Goal: Information Seeking & Learning: Learn about a topic

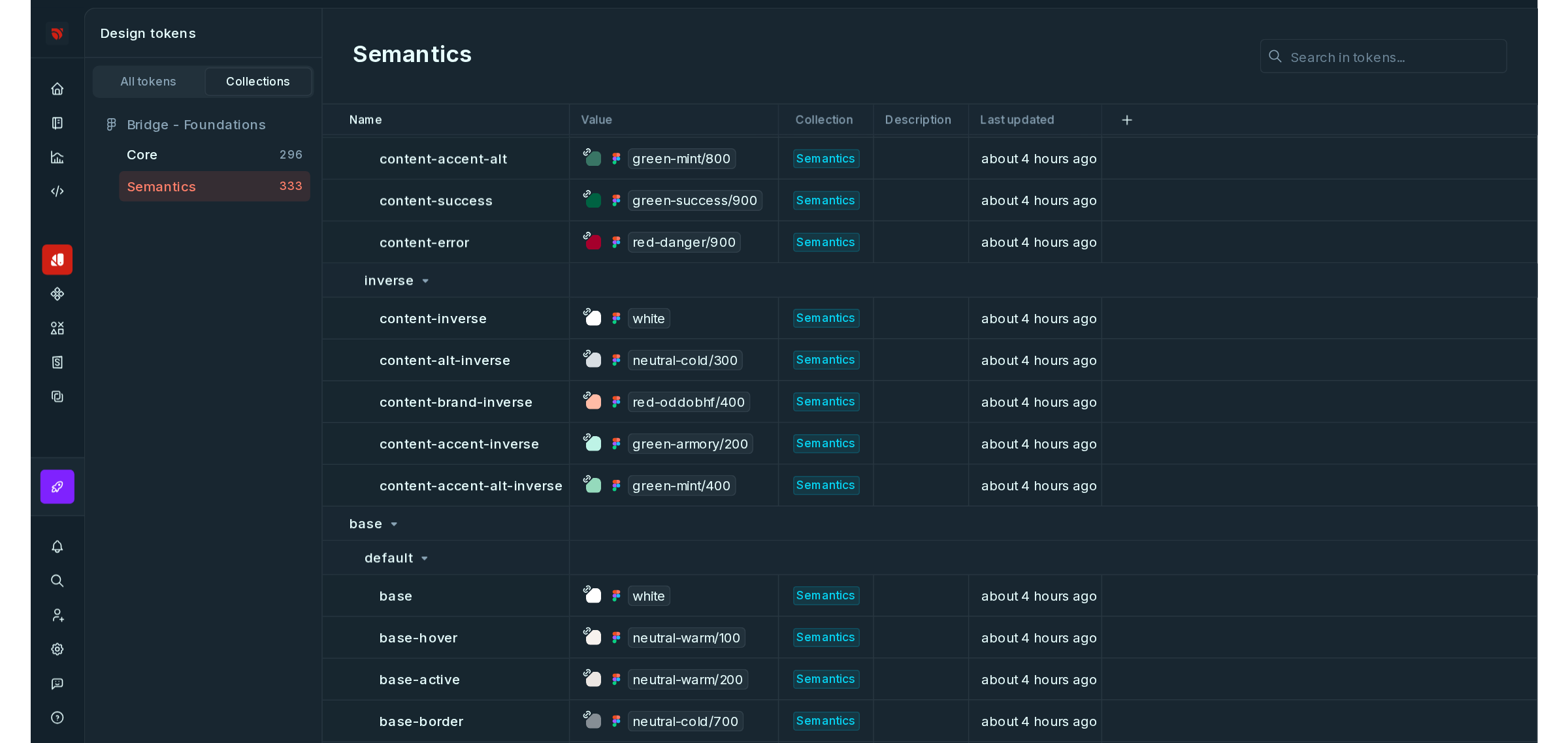
scroll to position [408, 0]
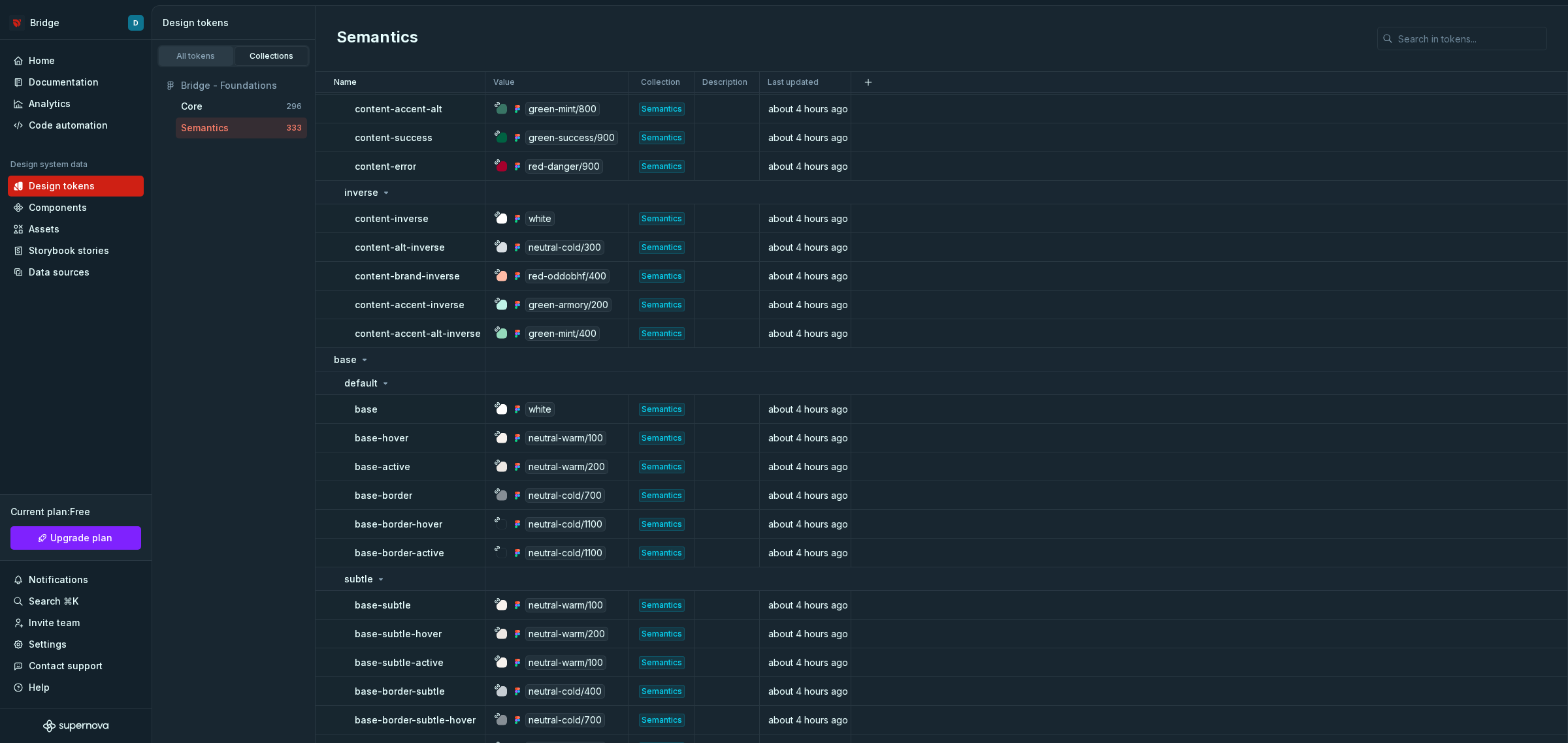
click at [203, 60] on div "All tokens" at bounding box center [196, 56] width 66 height 11
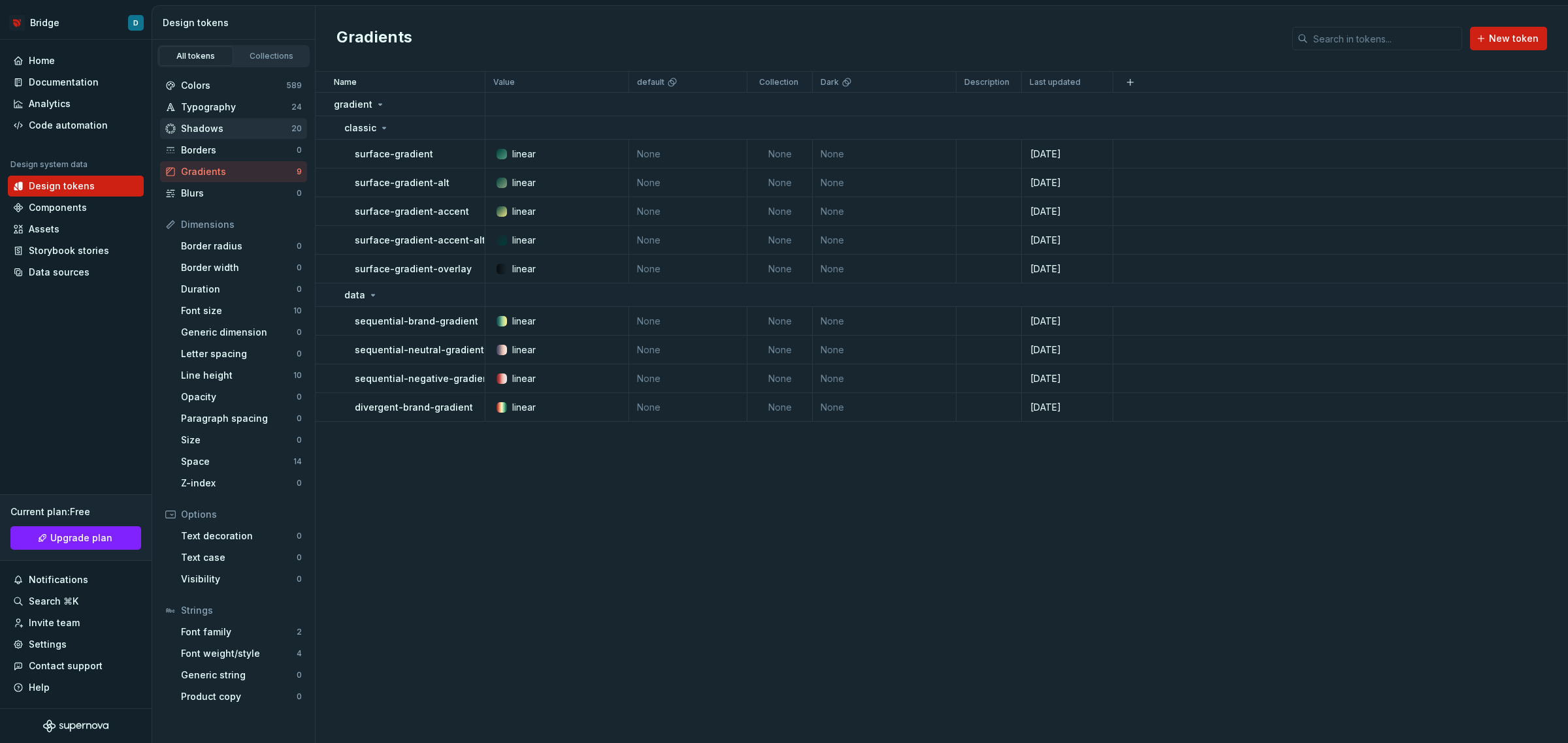
click at [216, 132] on div "Shadows" at bounding box center [236, 129] width 110 height 13
click at [236, 123] on div "Shadows" at bounding box center [236, 129] width 110 height 13
click at [213, 130] on div "Shadows" at bounding box center [236, 129] width 110 height 13
click at [209, 109] on div "Typography" at bounding box center [236, 107] width 110 height 13
click at [234, 130] on div "Shadows" at bounding box center [236, 129] width 110 height 13
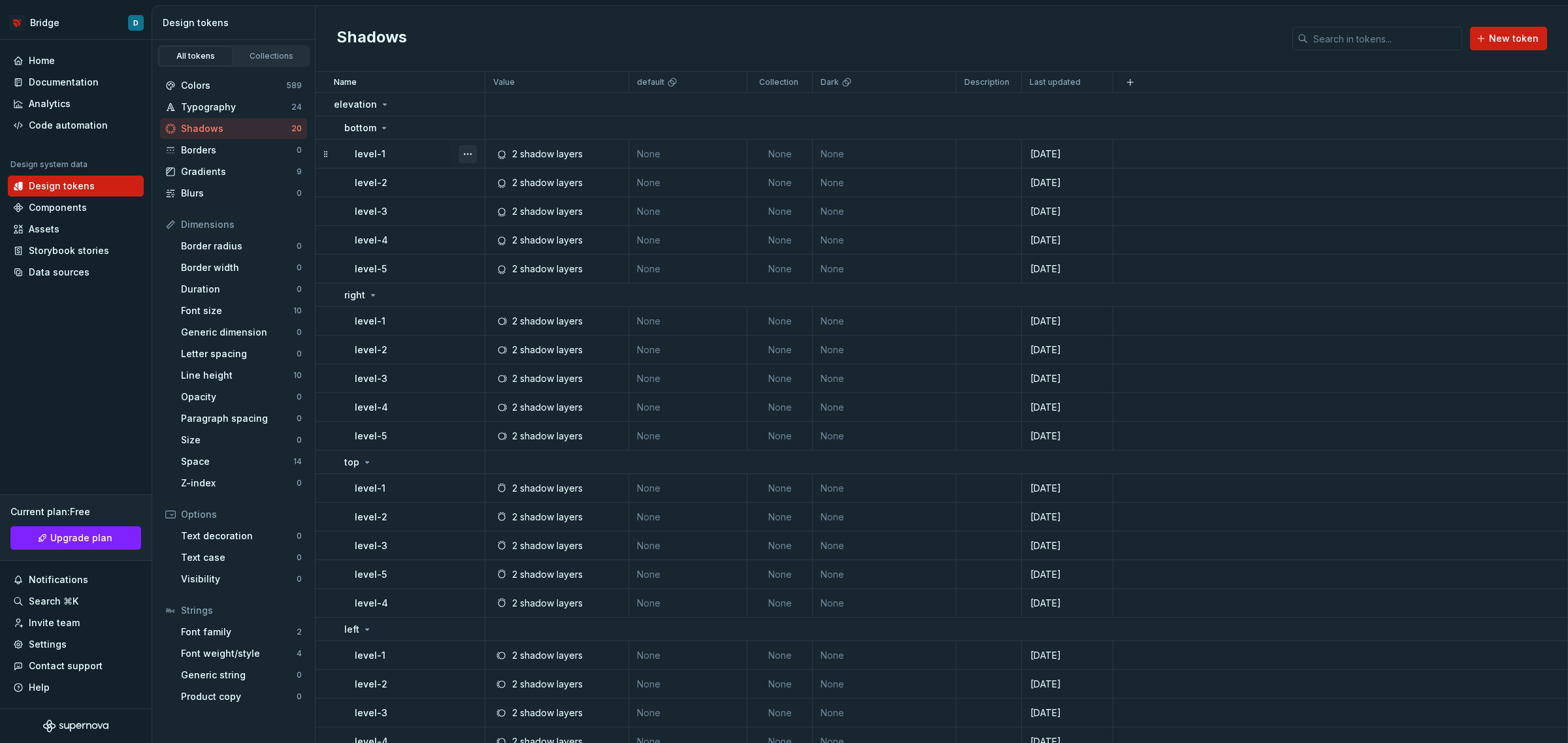
click at [463, 152] on button "button" at bounding box center [468, 154] width 18 height 18
click at [497, 178] on div "Open detail" at bounding box center [526, 179] width 85 height 13
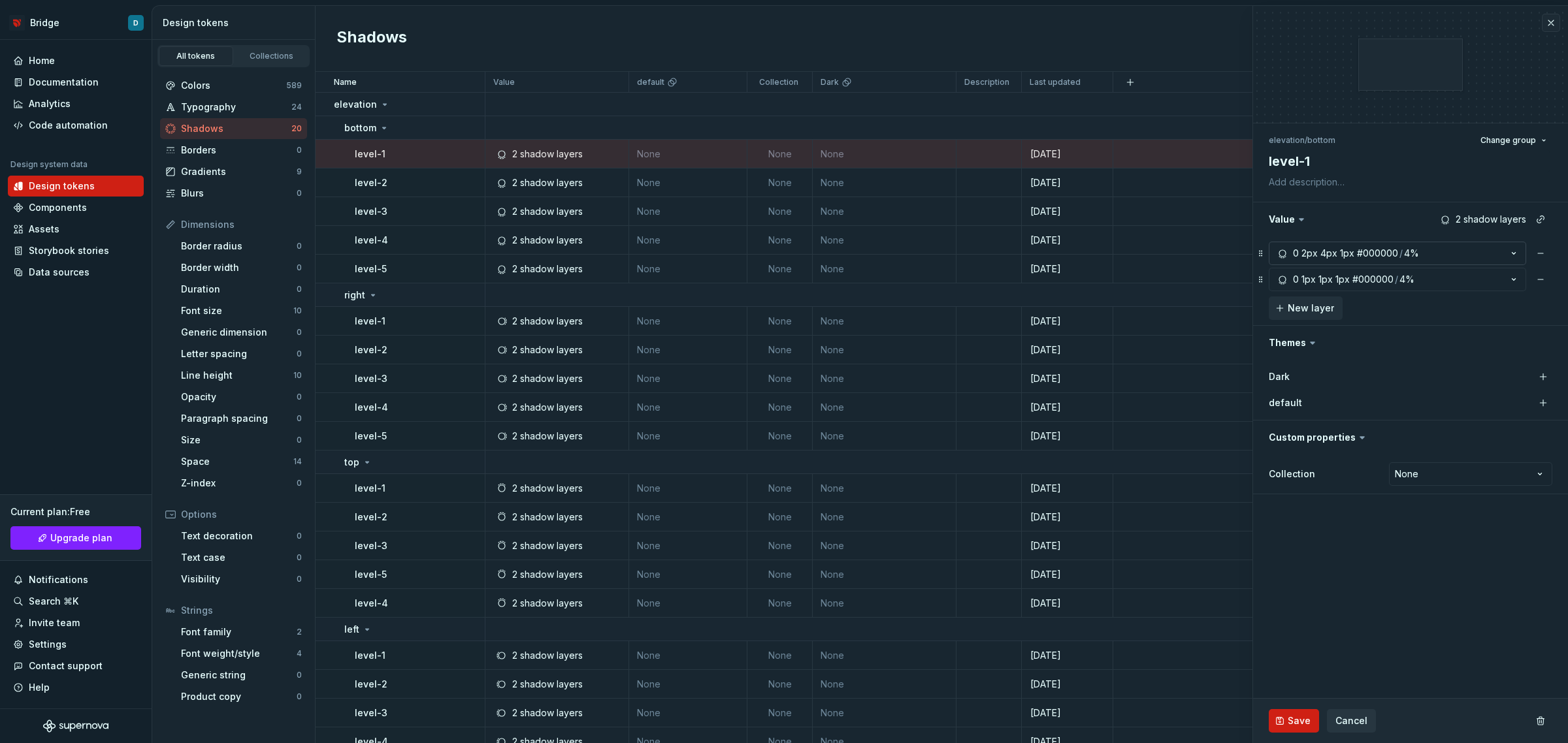
click at [1453, 250] on button "0 2px 4px 1px #000000 / 4%" at bounding box center [1398, 253] width 257 height 23
click at [1438, 304] on html "Bridge D Home Documentation Analytics Code automation Design system data Design…" at bounding box center [784, 371] width 1568 height 743
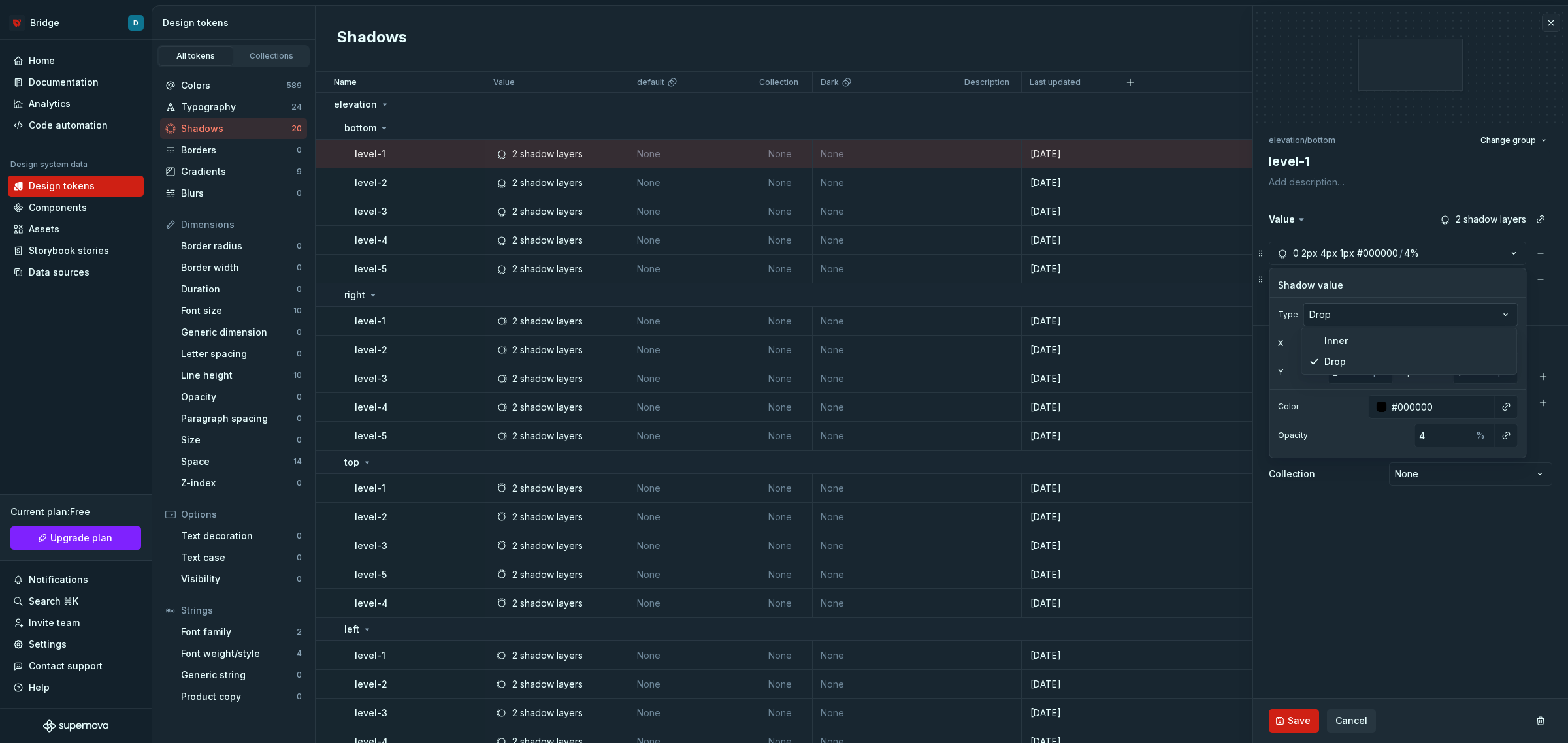
click at [1438, 304] on html "Bridge D Home Documentation Analytics Code automation Design system data Design…" at bounding box center [784, 371] width 1568 height 743
click at [1393, 231] on button "button" at bounding box center [1410, 219] width 315 height 34
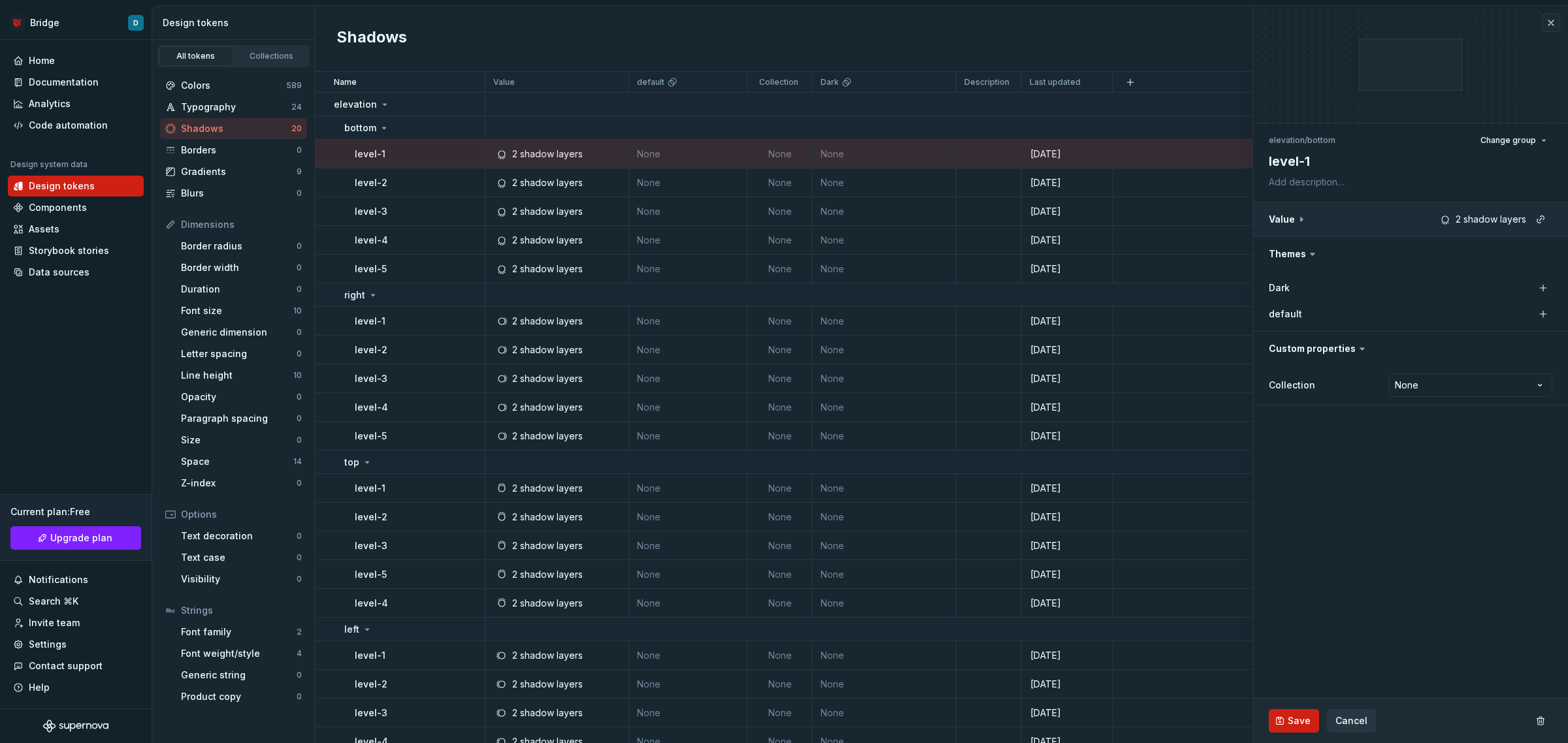
click at [1392, 225] on button "button" at bounding box center [1410, 219] width 315 height 34
click at [1379, 248] on div "#000000" at bounding box center [1378, 253] width 42 height 13
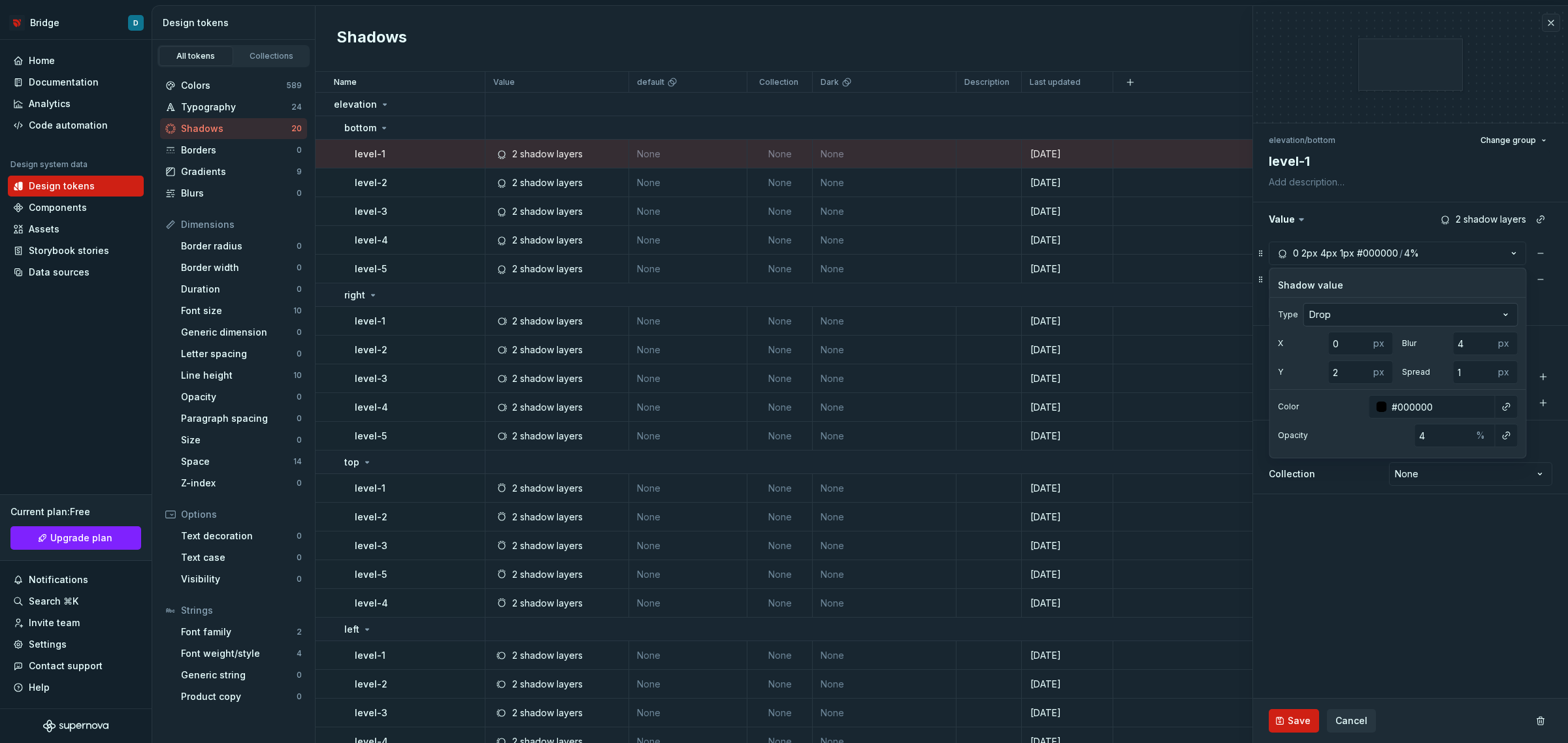
click at [1346, 308] on html "Bridge D Home Documentation Analytics Code automation Design system data Design…" at bounding box center [784, 371] width 1568 height 743
click at [1355, 287] on html "Bridge D Home Documentation Analytics Code automation Design system data Design…" at bounding box center [784, 371] width 1568 height 743
click at [1370, 216] on button "button" at bounding box center [1410, 219] width 315 height 34
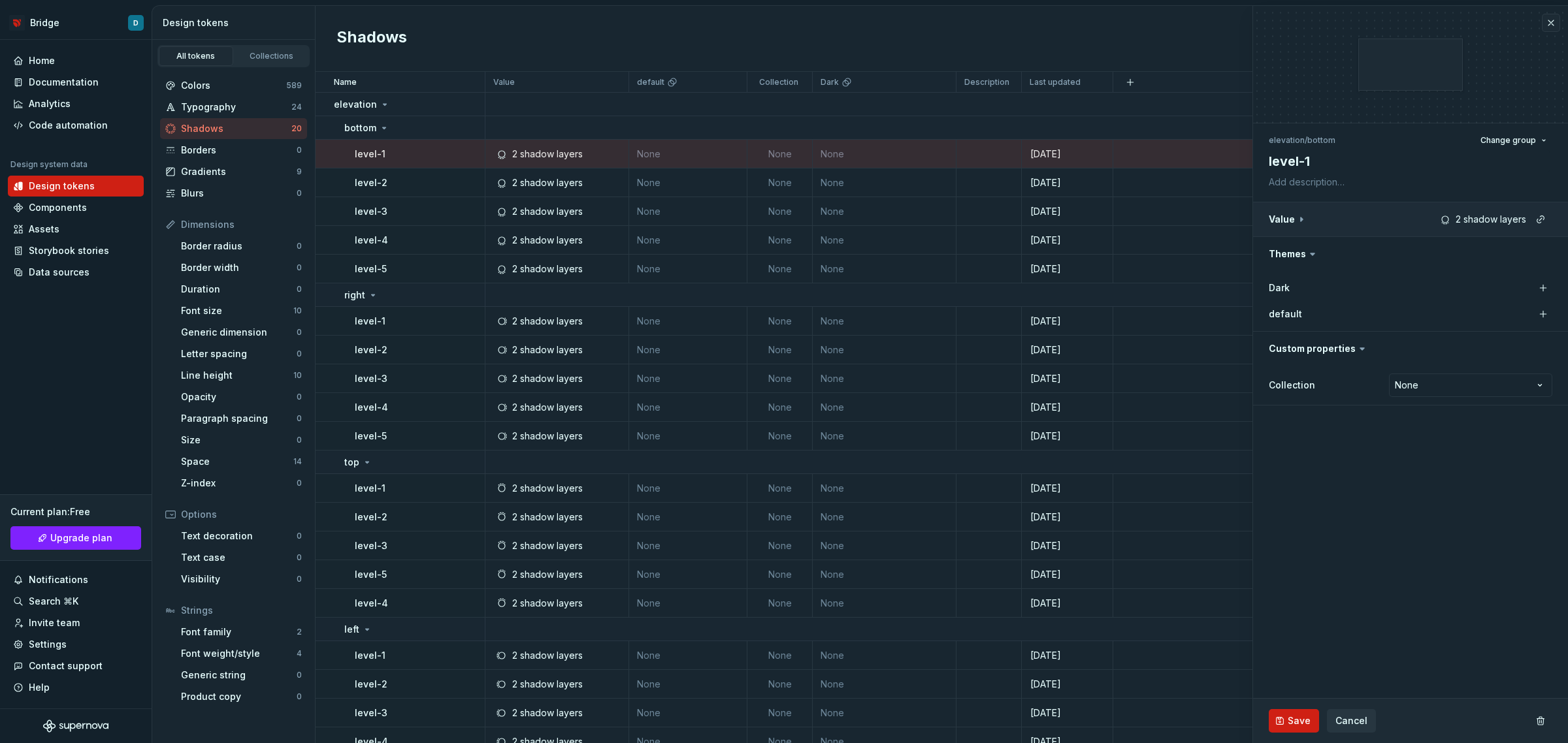
click at [1370, 216] on button "button" at bounding box center [1410, 219] width 315 height 34
click at [1274, 250] on button "0 2px 4px 1px #000000 / 4%" at bounding box center [1398, 253] width 257 height 23
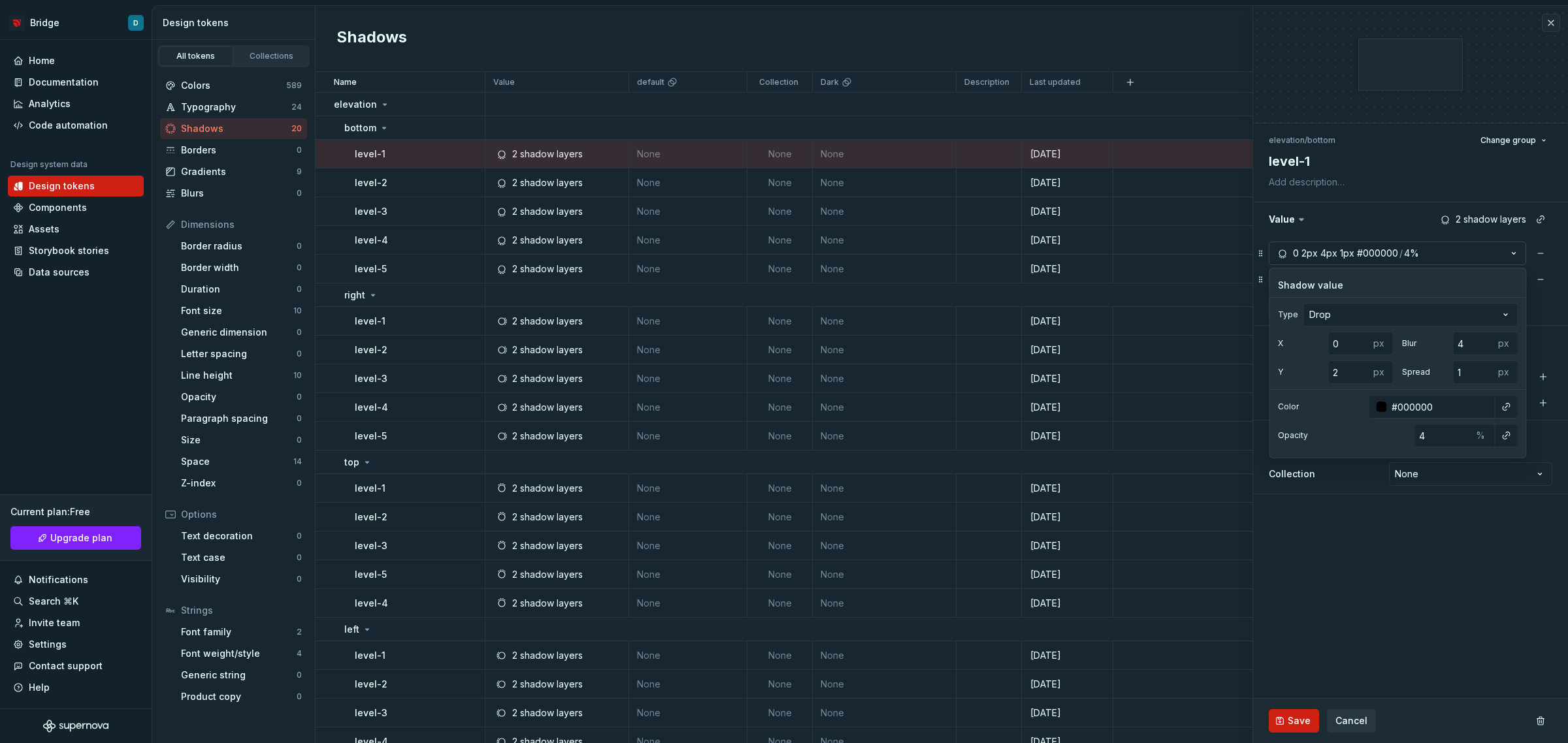
click at [1274, 250] on button "0 2px 4px 1px #000000 / 4%" at bounding box center [1398, 253] width 257 height 23
click at [605, 315] on div "2 shadow layers" at bounding box center [561, 321] width 134 height 13
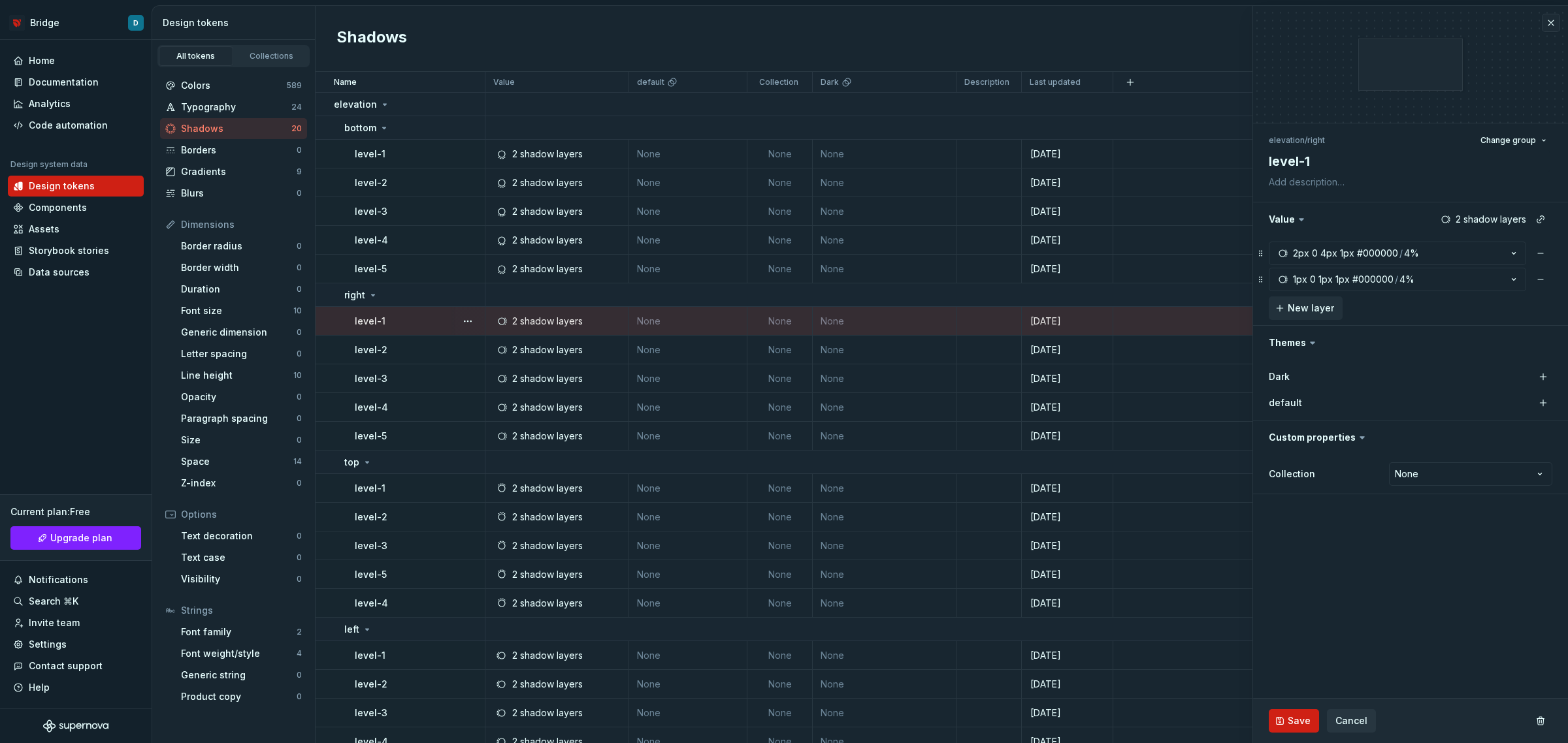
click at [1340, 252] on div "1px" at bounding box center [1346, 253] width 14 height 13
click at [464, 154] on button "button" at bounding box center [468, 154] width 18 height 18
click at [444, 151] on html "Bridge D Home Documentation Analytics Code automation Design system data Design…" at bounding box center [784, 371] width 1568 height 743
click at [429, 149] on div "level-1" at bounding box center [419, 154] width 130 height 13
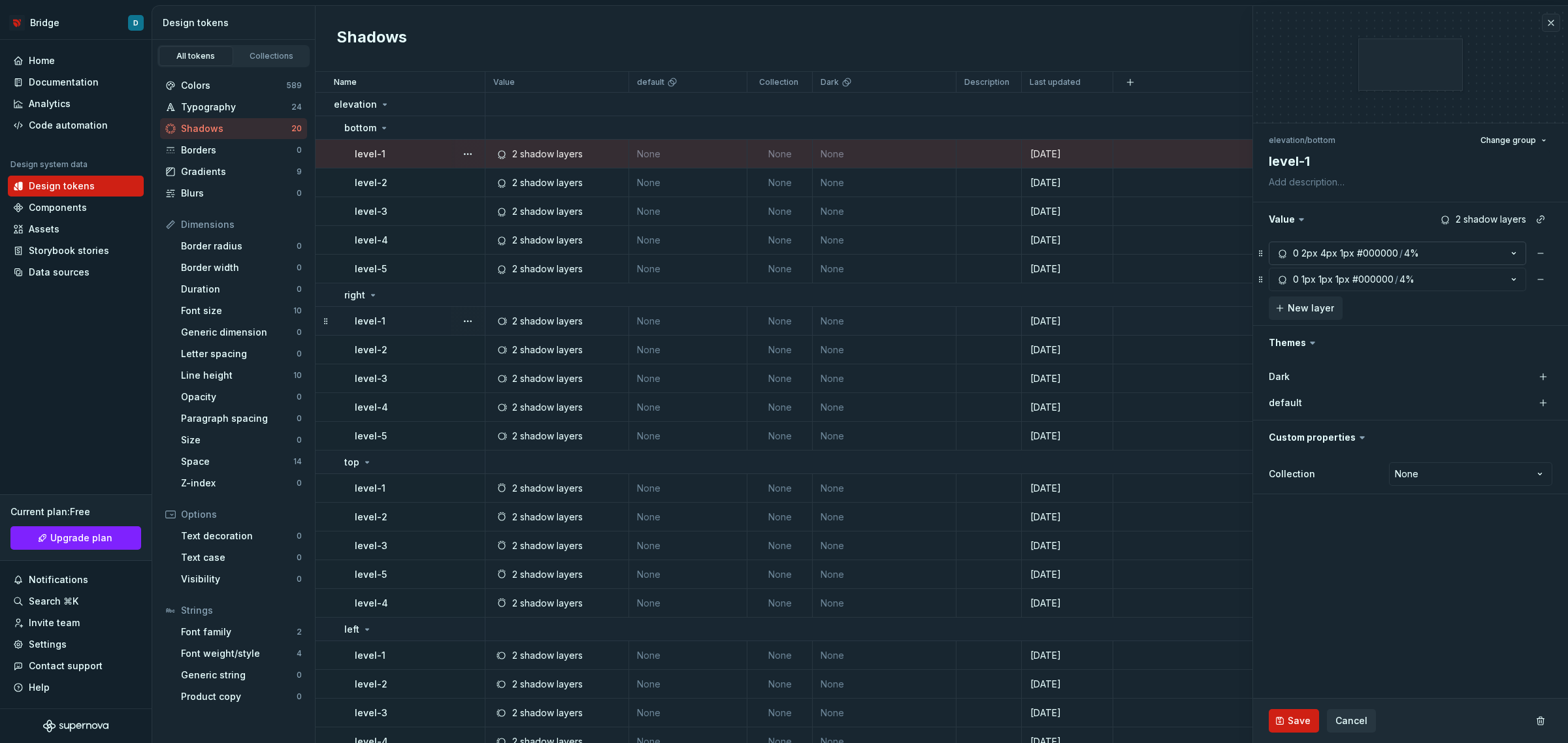
click at [1383, 250] on div "#000000" at bounding box center [1378, 253] width 42 height 13
click at [1319, 562] on fieldset "elevation / bottom Change group level-1 Value 2 shadow layers 0 2px 4px 1px #00…" at bounding box center [1410, 374] width 315 height 737
click at [240, 165] on div "Gradients" at bounding box center [238, 172] width 115 height 13
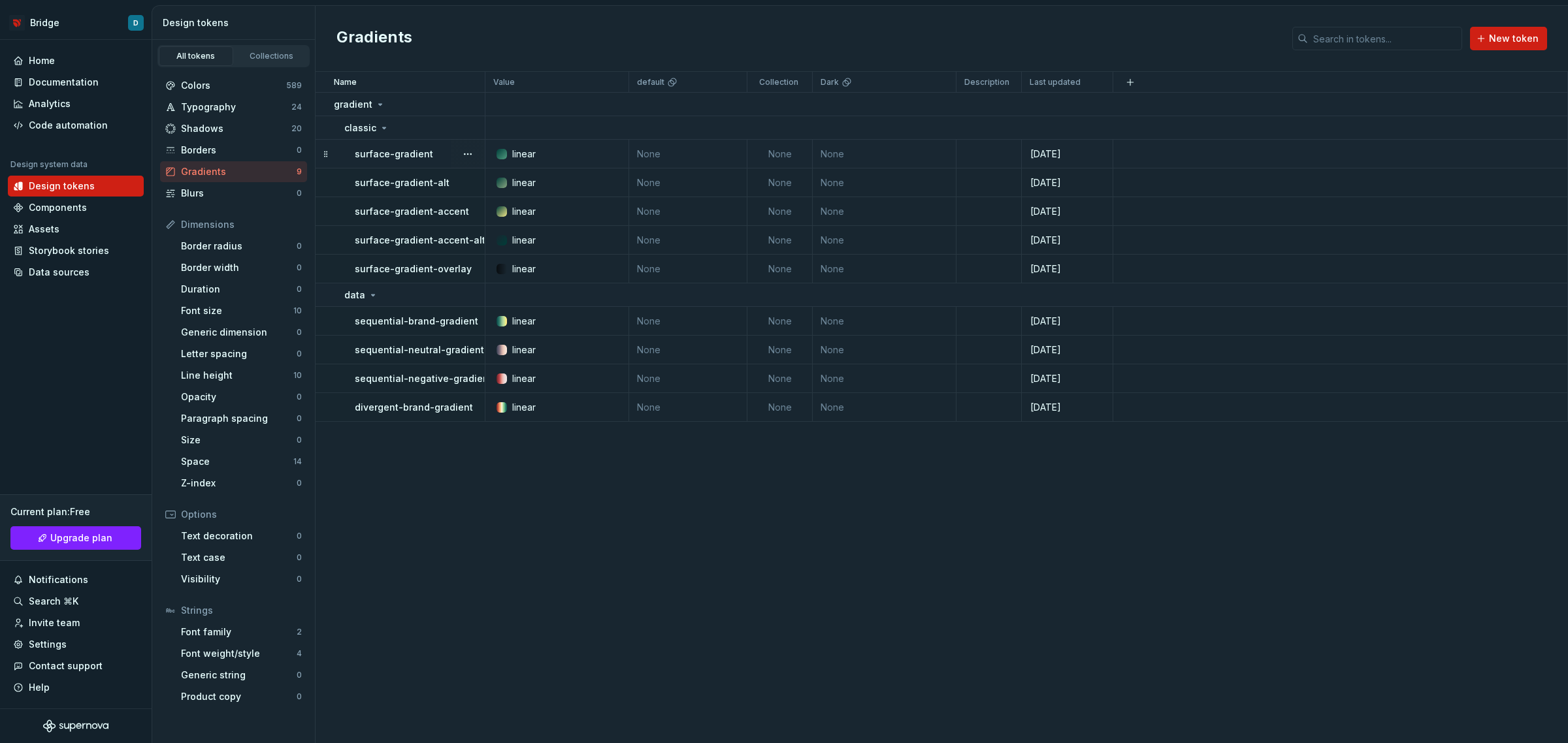
click at [394, 151] on p "surface-gradient" at bounding box center [394, 154] width 78 height 13
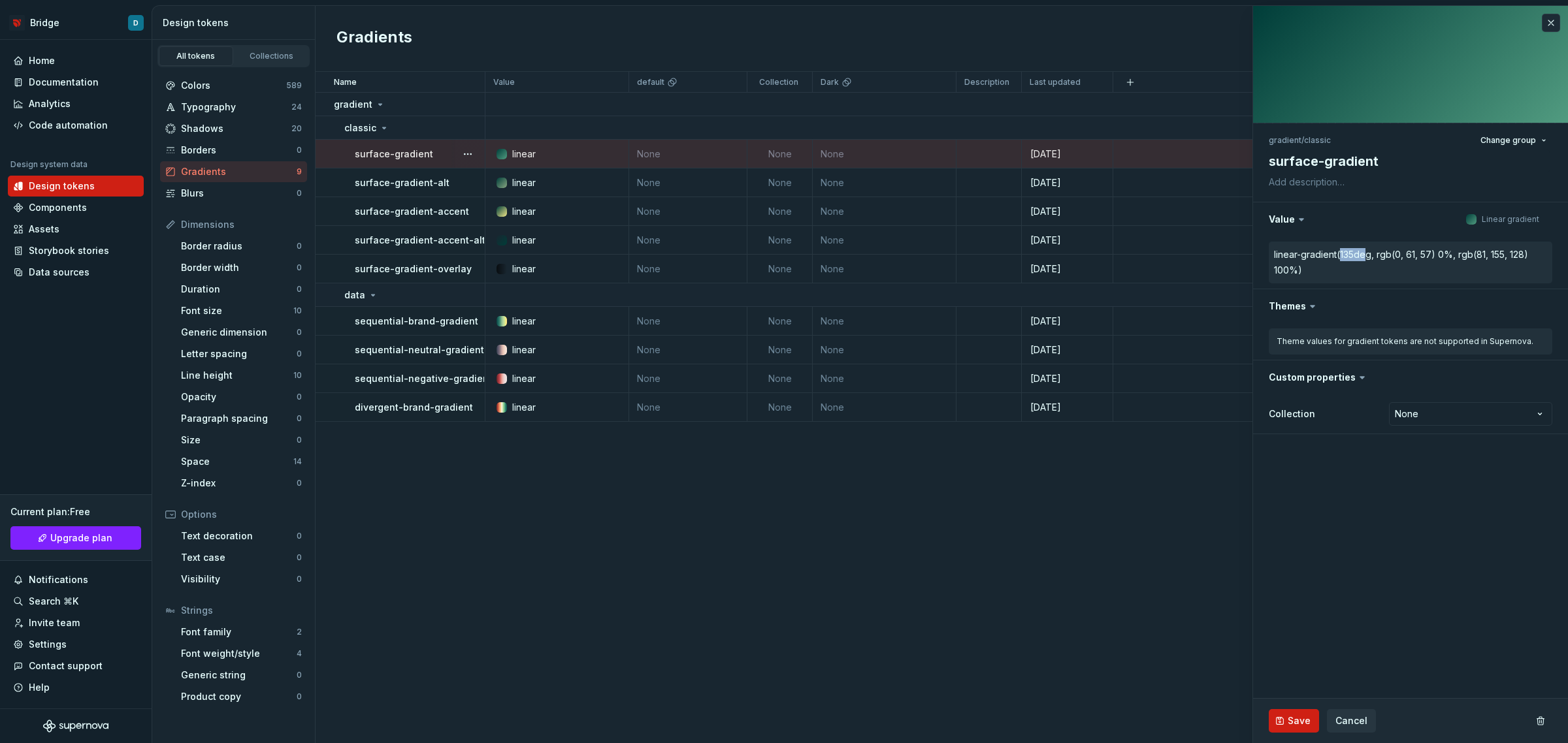
drag, startPoint x: 1340, startPoint y: 255, endPoint x: 1366, endPoint y: 255, distance: 26.0
click at [1366, 255] on div "linear-gradient(135deg," at bounding box center [1324, 255] width 100 height 13
click at [1366, 256] on div "linear-gradient(135deg," at bounding box center [1324, 255] width 100 height 13
click at [710, 514] on div "Name Value default Collection Dark Description Last updated gradient classic su…" at bounding box center [942, 408] width 1252 height 672
type textarea "*"
